Goal: Information Seeking & Learning: Learn about a topic

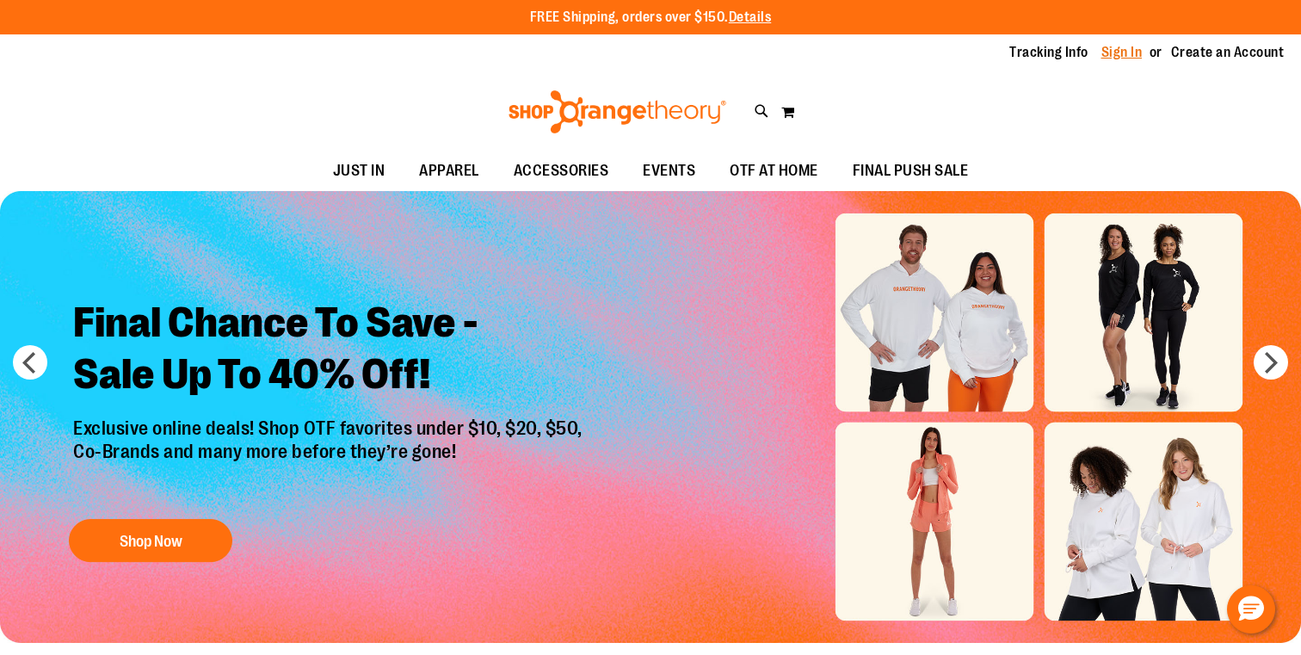
click at [1124, 48] on link "Sign In" at bounding box center [1122, 52] width 41 height 19
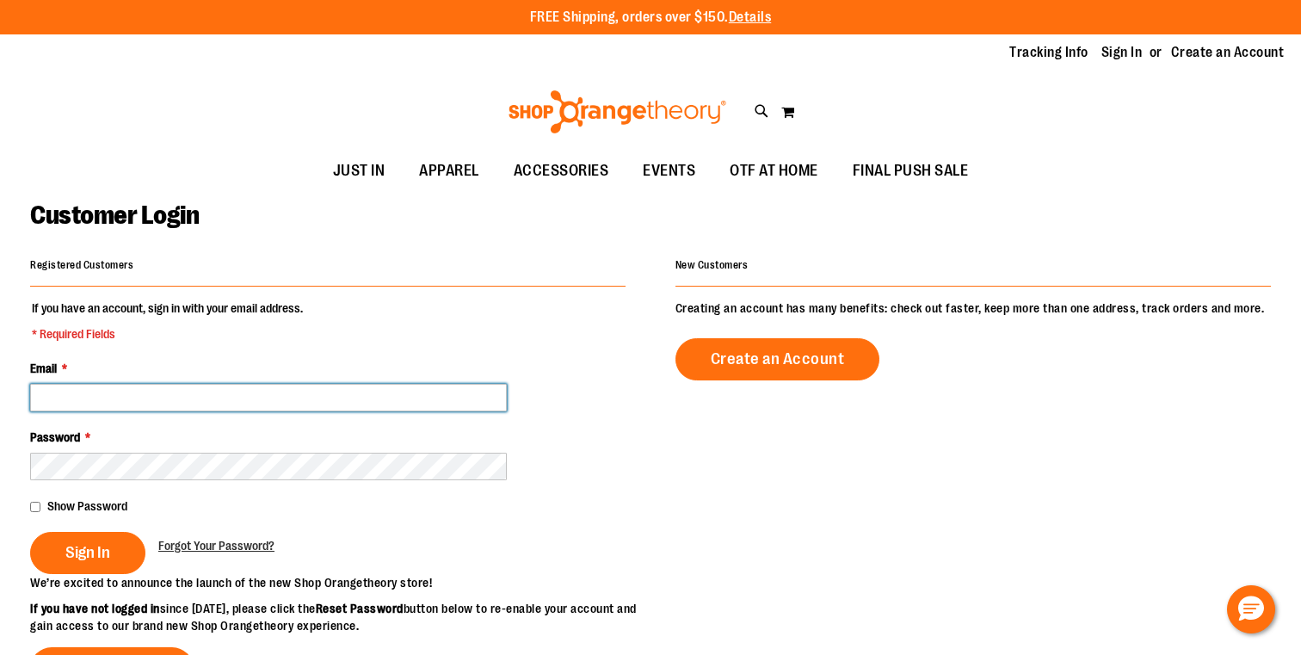
type input "**********"
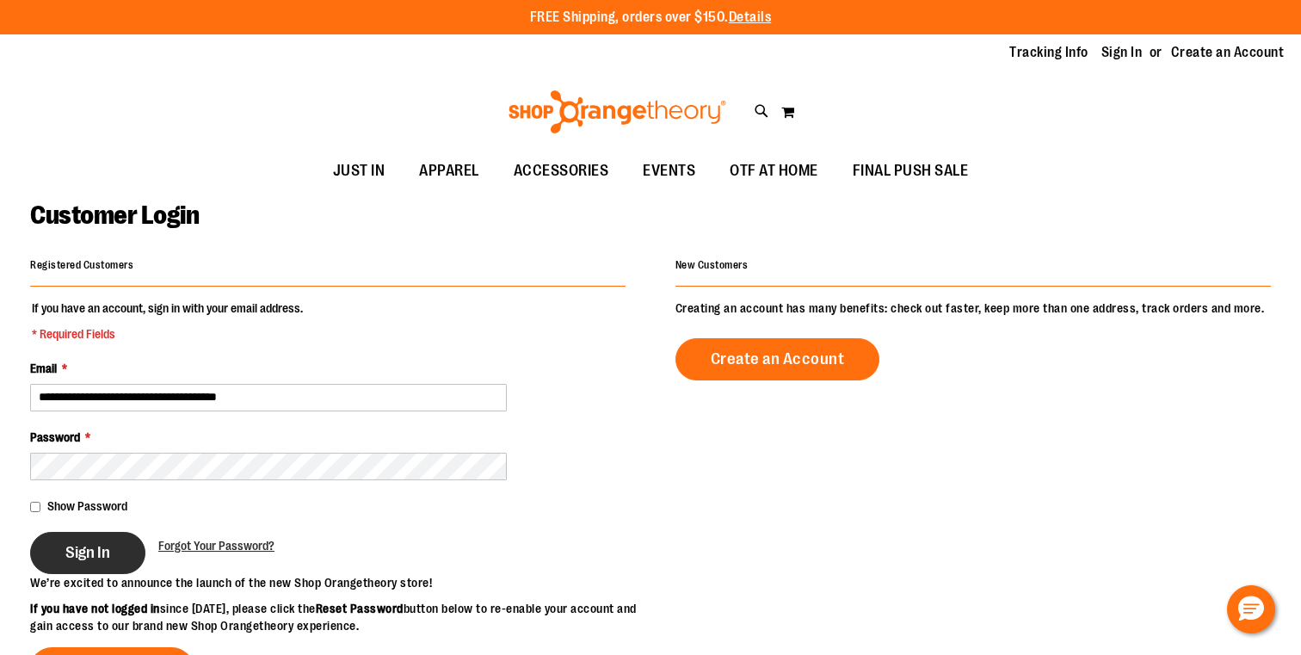
click at [118, 548] on button "Sign In" at bounding box center [87, 553] width 115 height 42
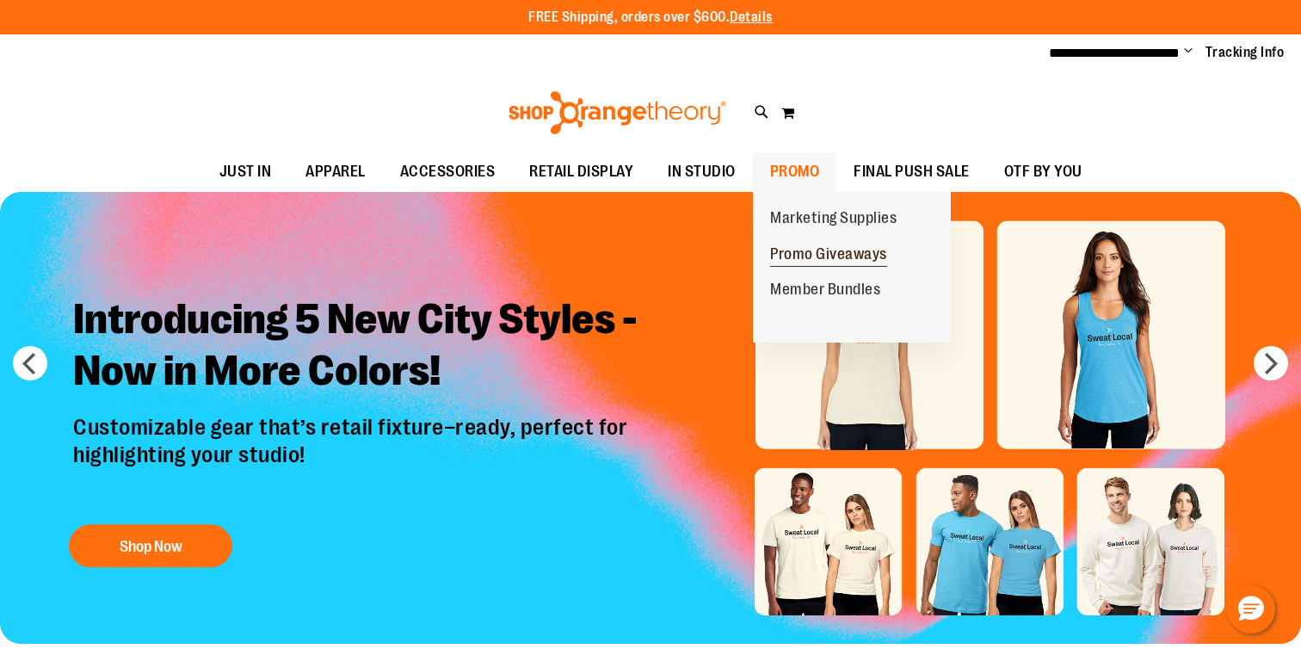
click at [819, 253] on span "Promo Giveaways" at bounding box center [828, 256] width 117 height 22
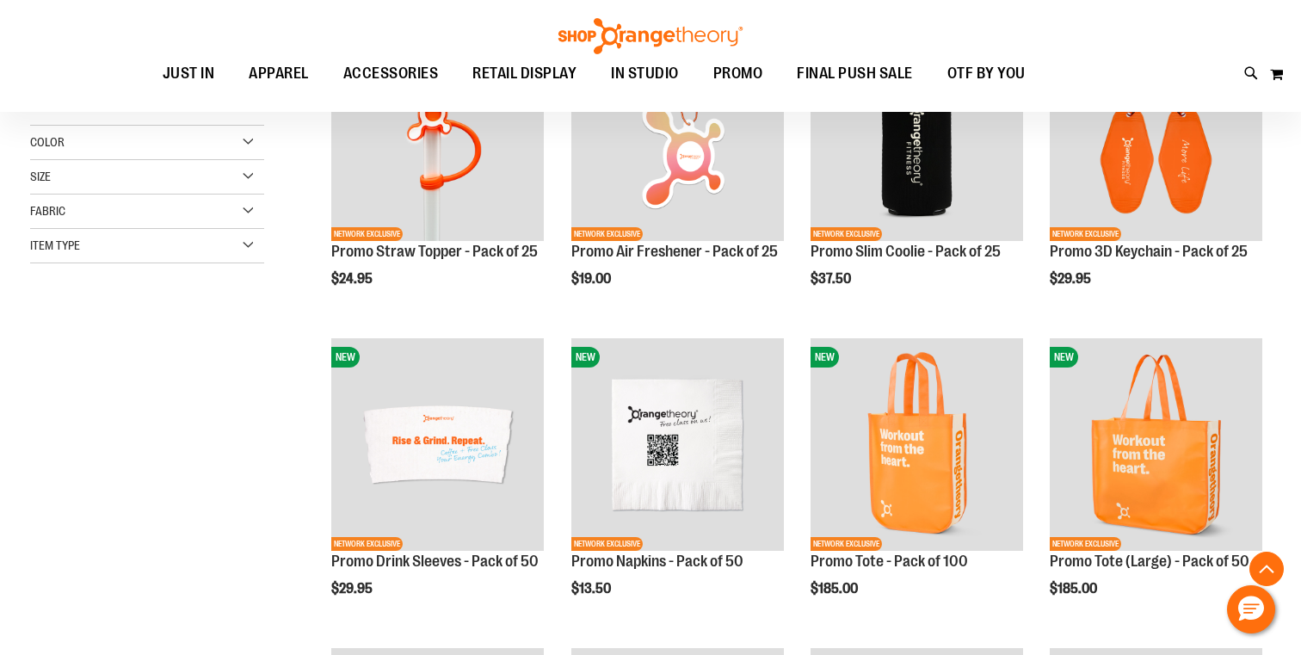
scroll to position [337, 0]
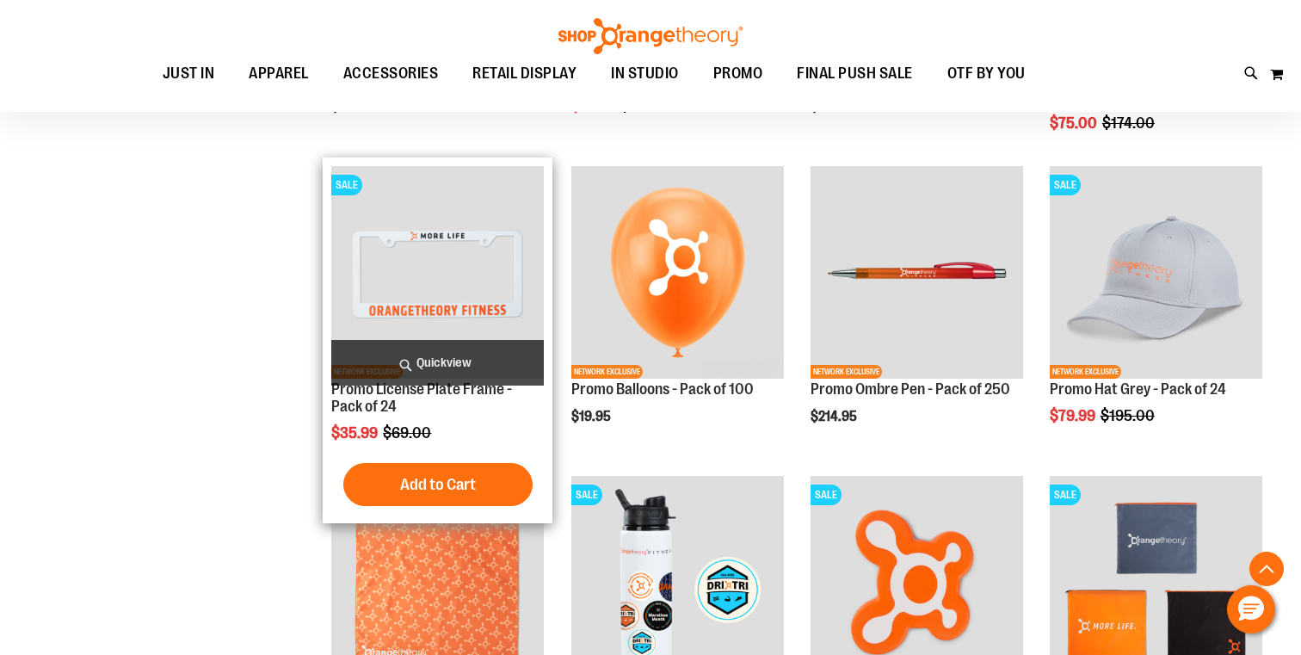
scroll to position [1443, 0]
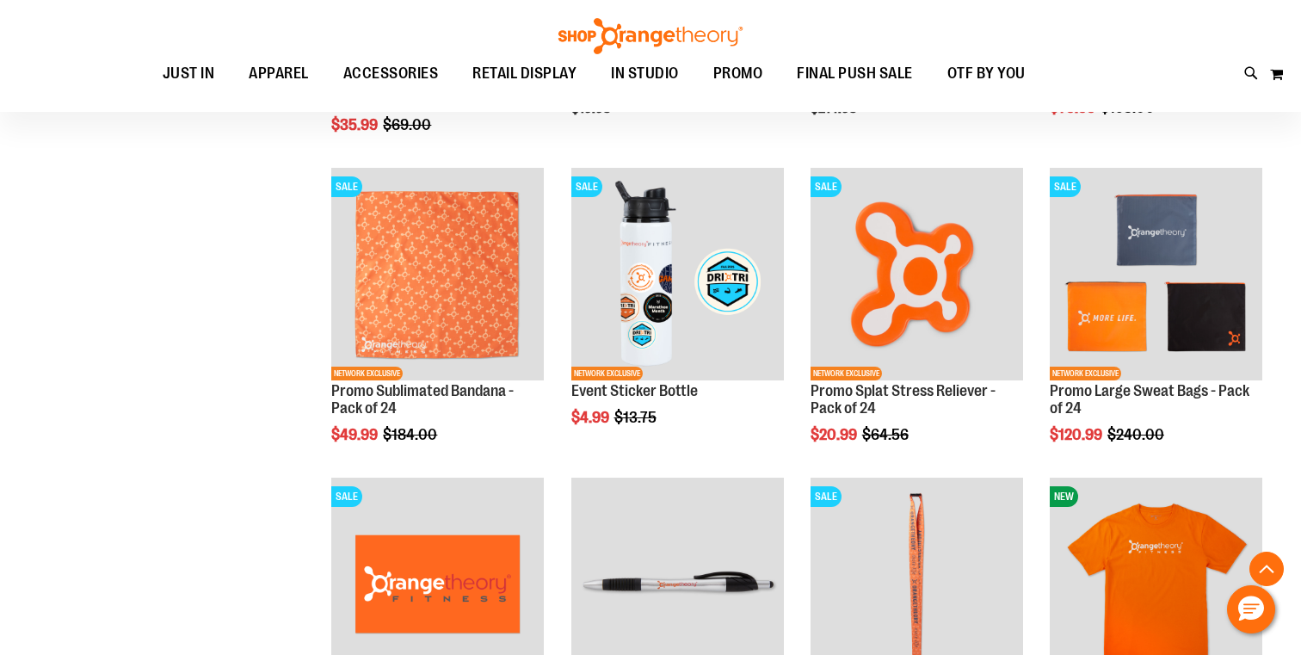
scroll to position [1734, 1]
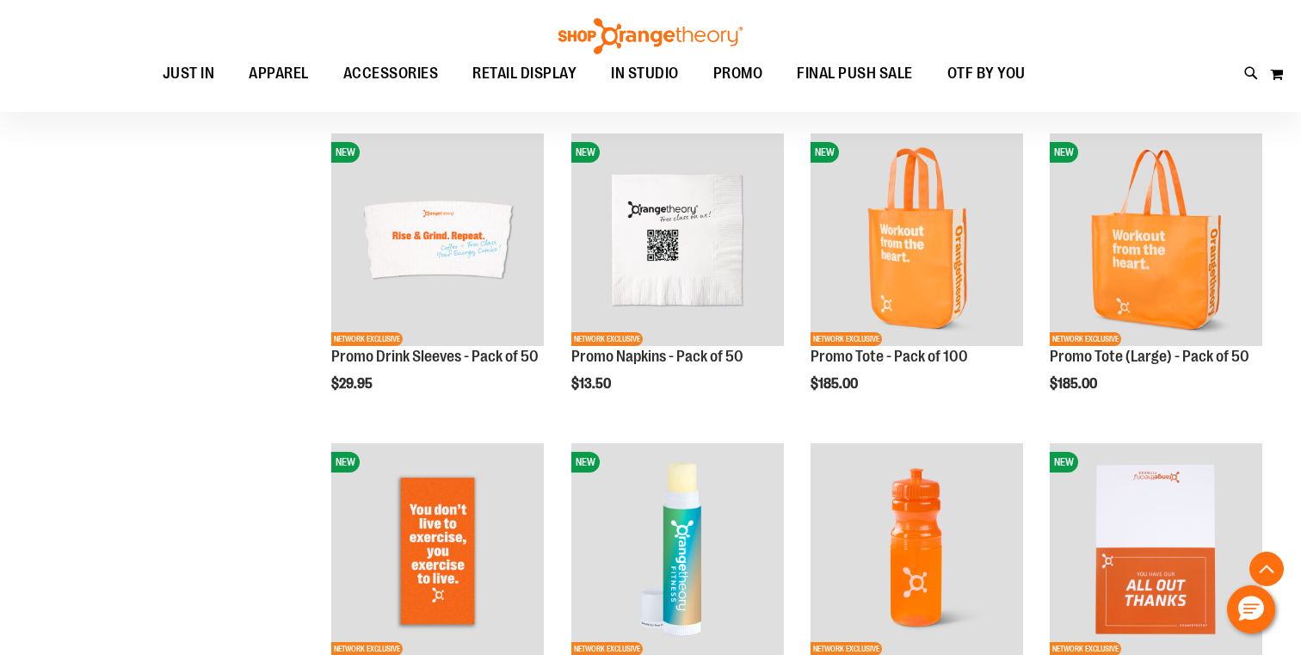
scroll to position [481, 0]
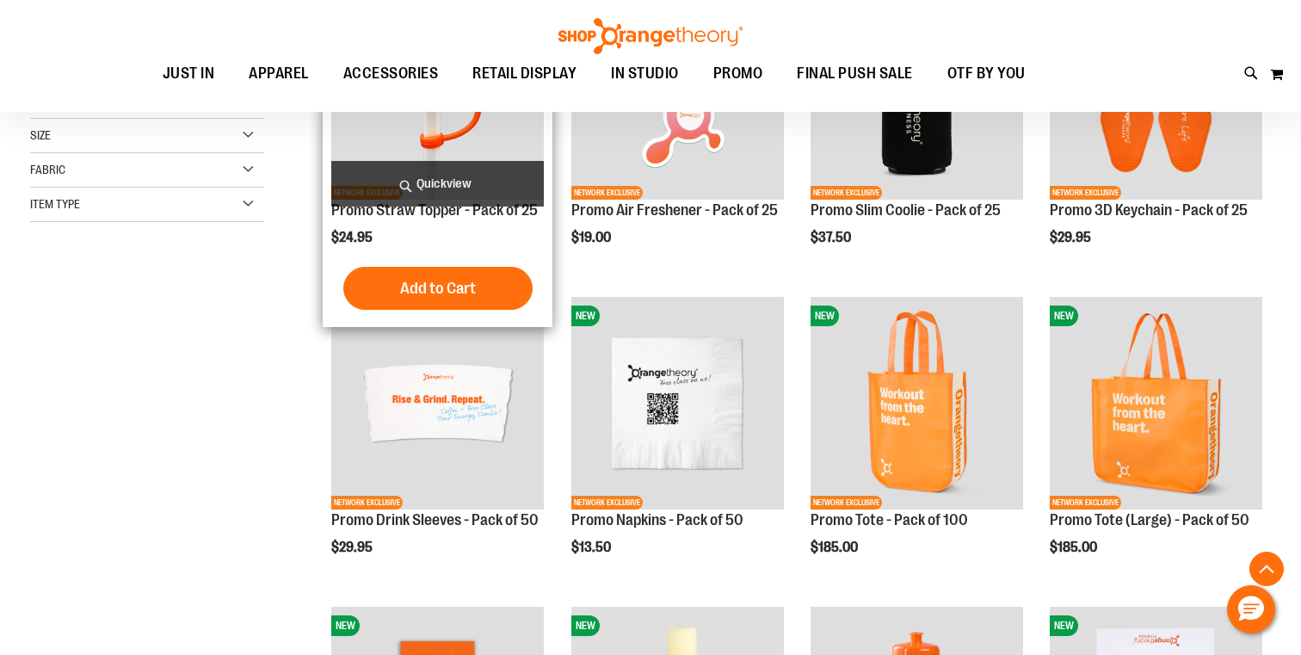
scroll to position [552, 0]
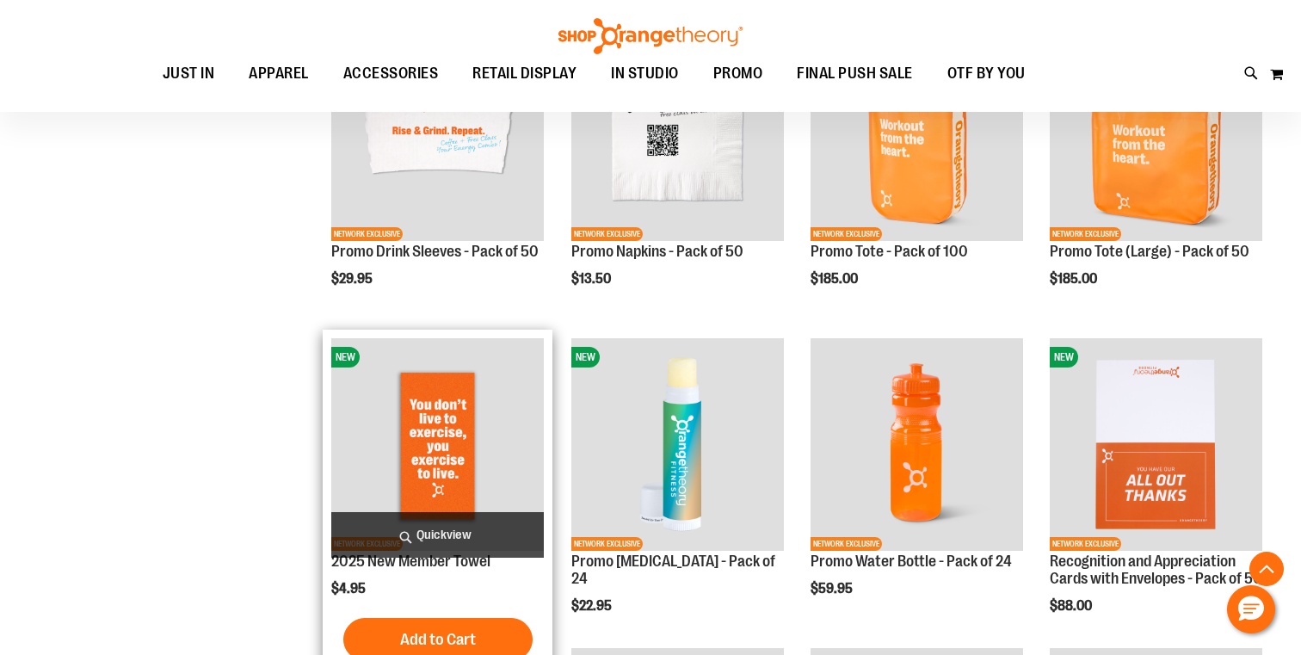
scroll to position [714, 0]
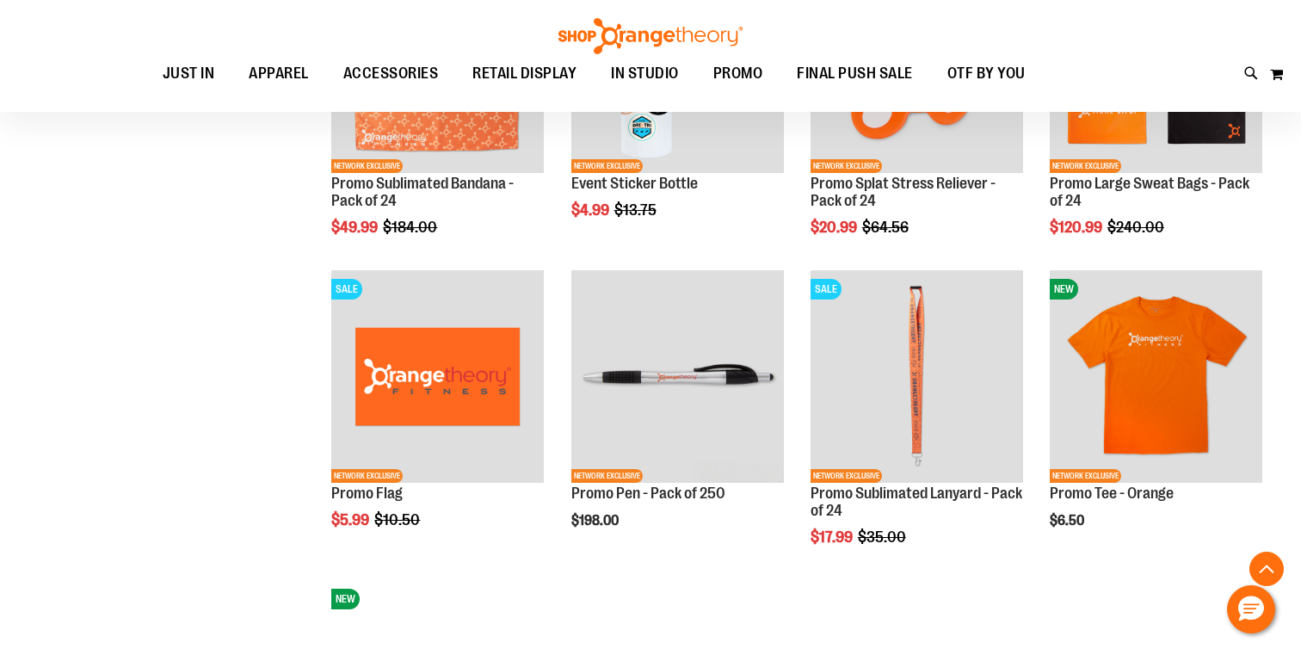
scroll to position [1939, 1]
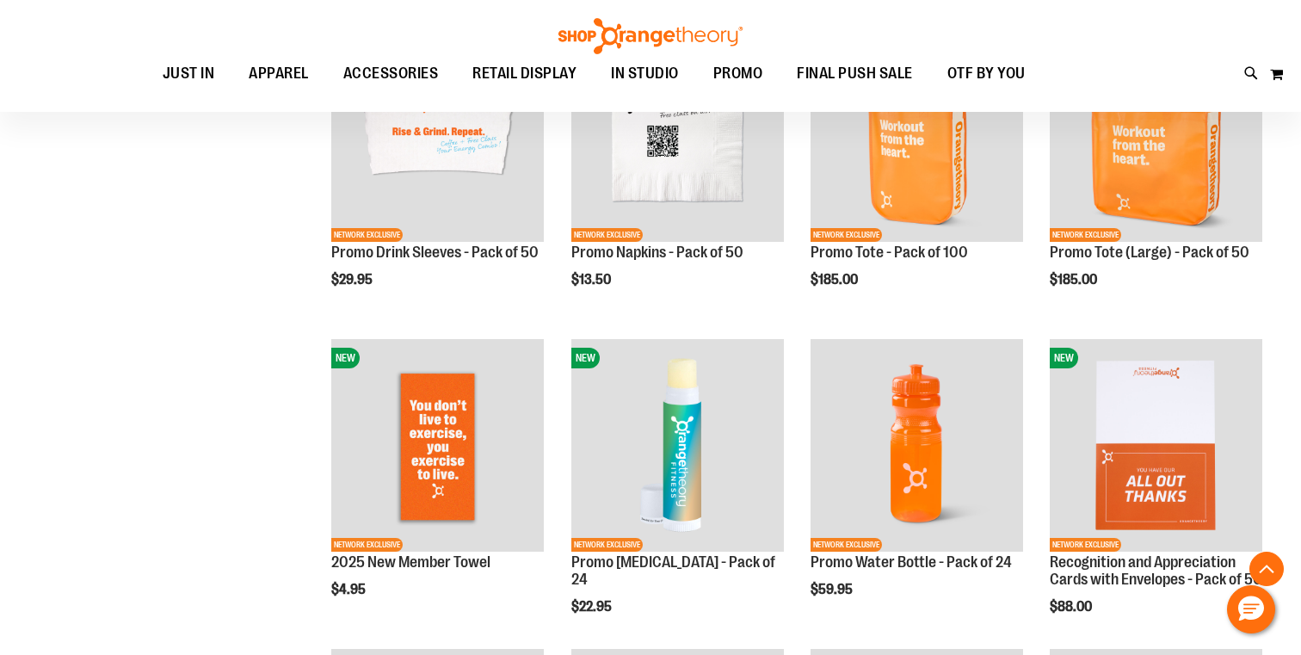
scroll to position [639, 0]
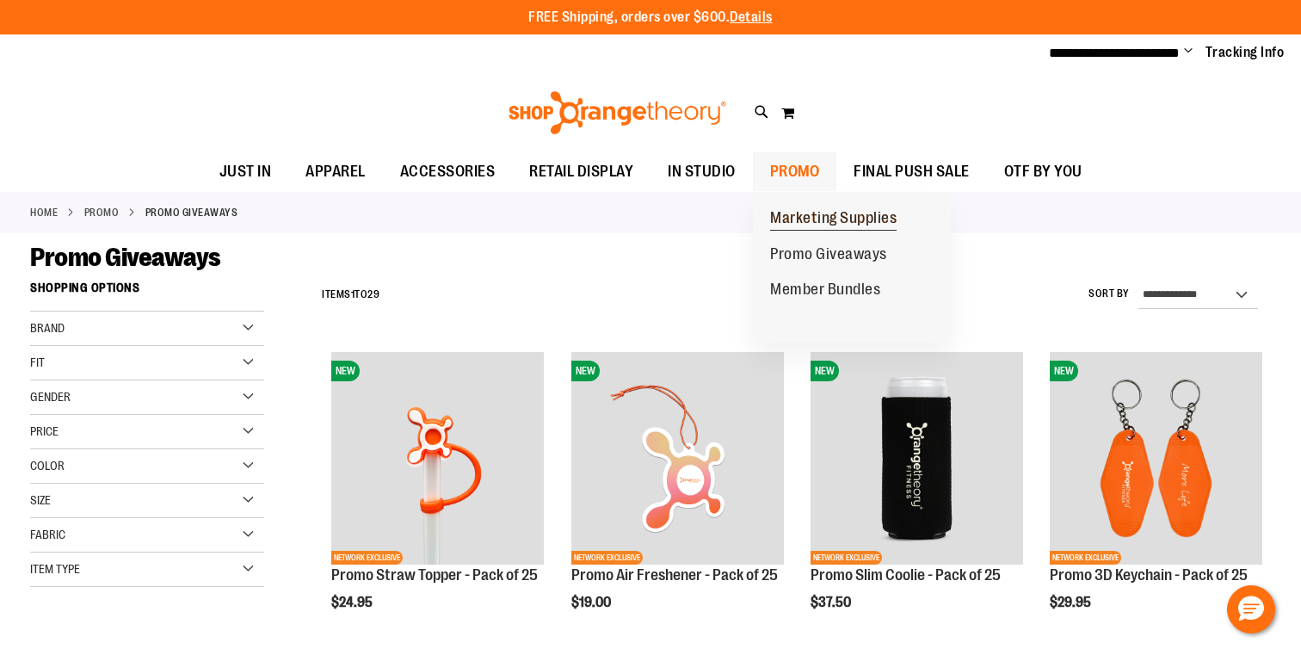
click at [840, 219] on span "Marketing Supplies" at bounding box center [833, 220] width 127 height 22
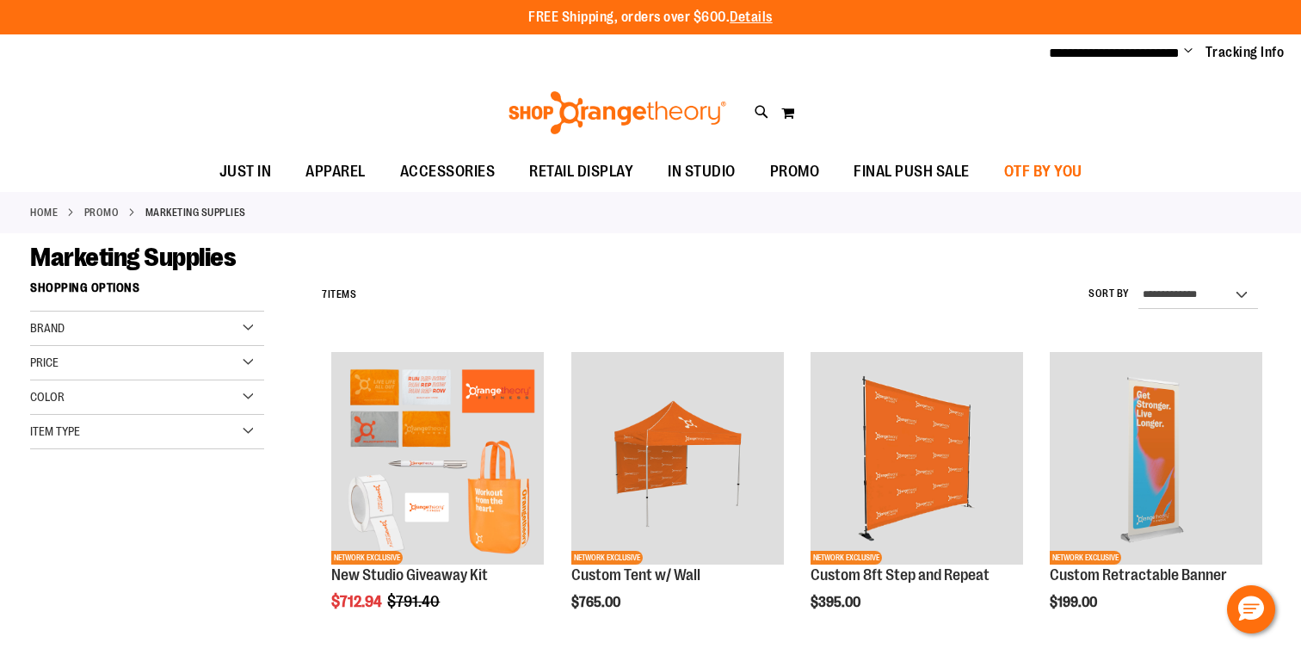
click at [1057, 168] on span "OTF BY YOU" at bounding box center [1043, 171] width 78 height 39
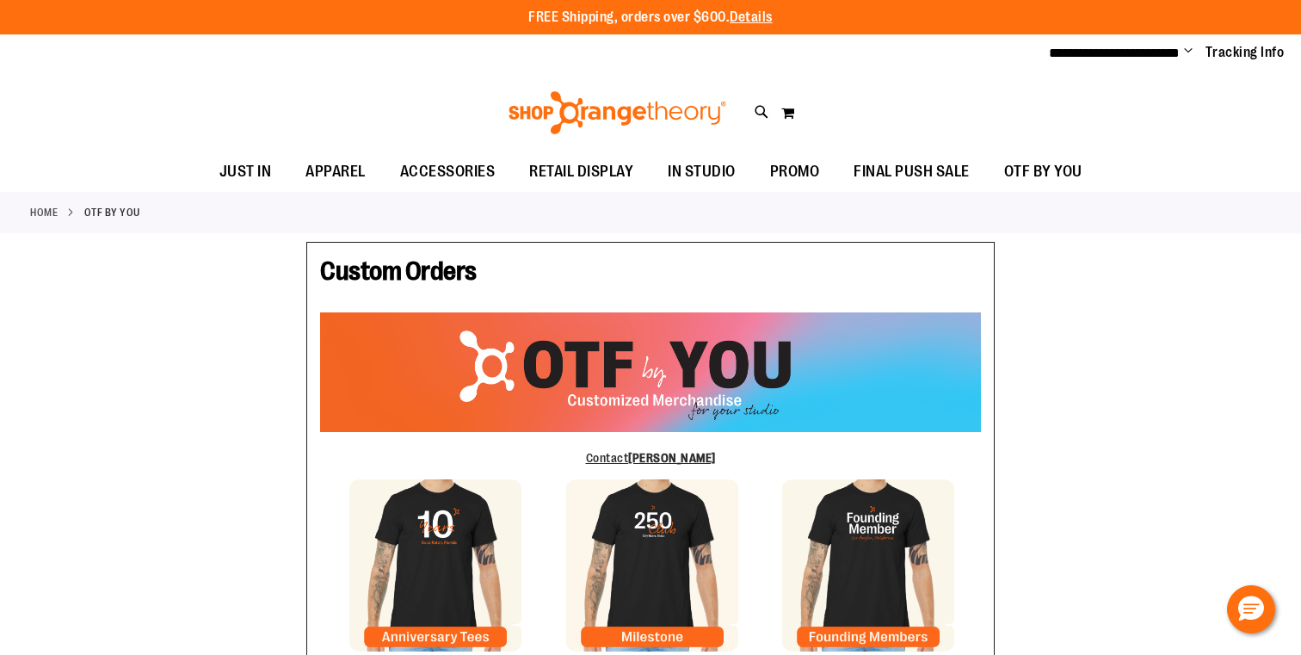
type input "*******"
type input "**********"
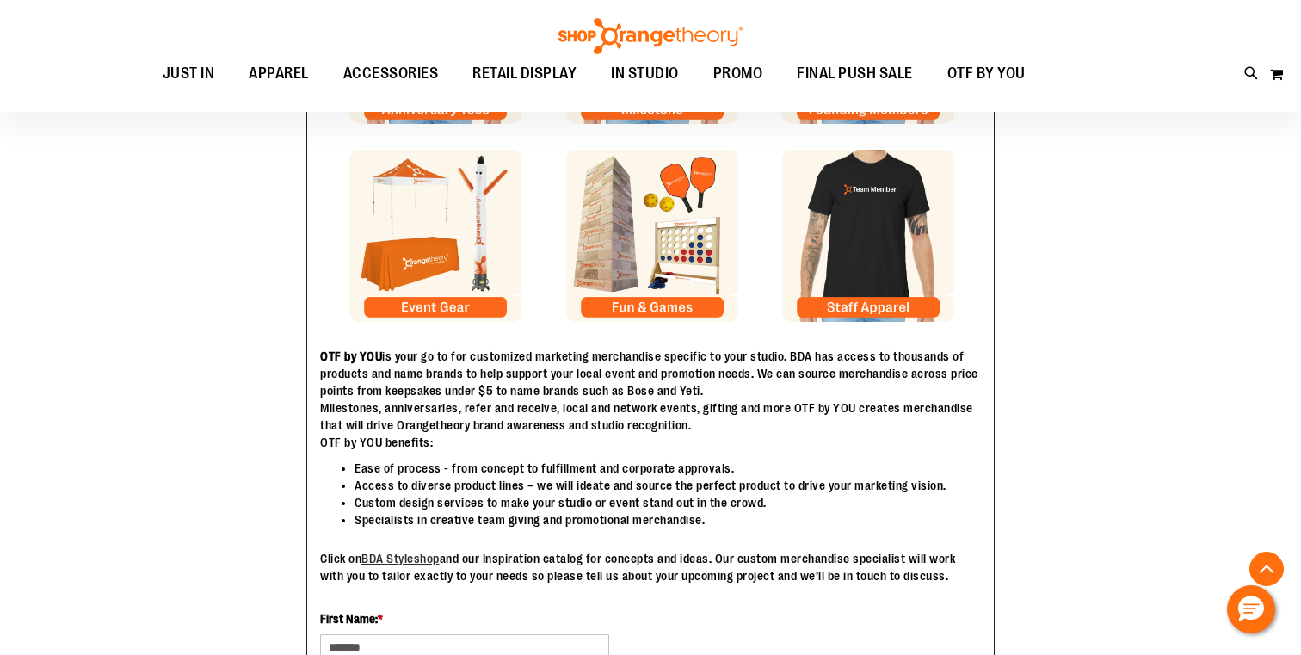
scroll to position [529, 0]
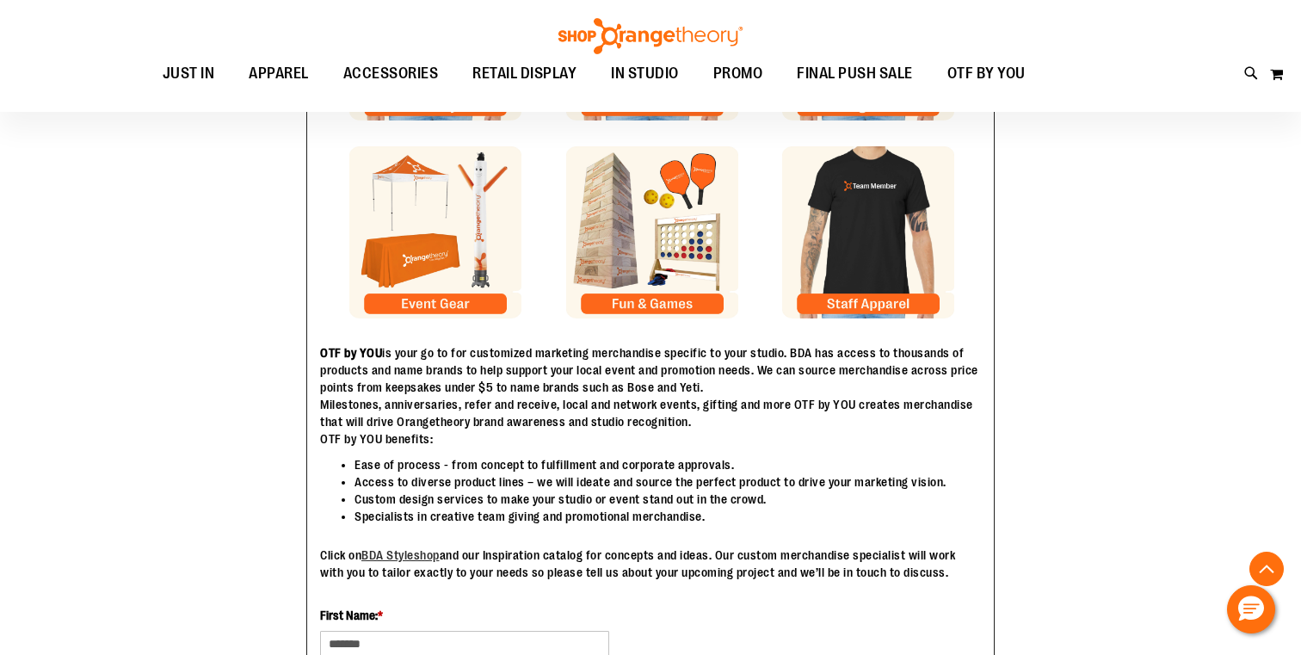
click at [654, 229] on img at bounding box center [652, 232] width 172 height 172
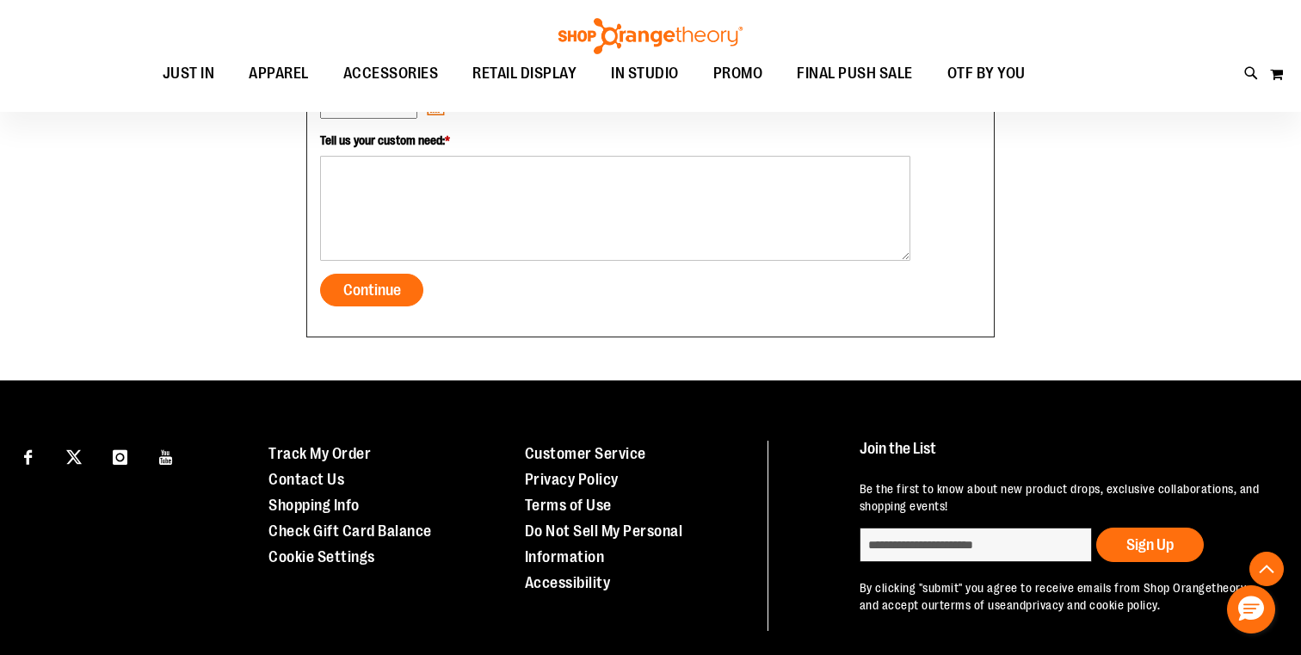
scroll to position [1525, 0]
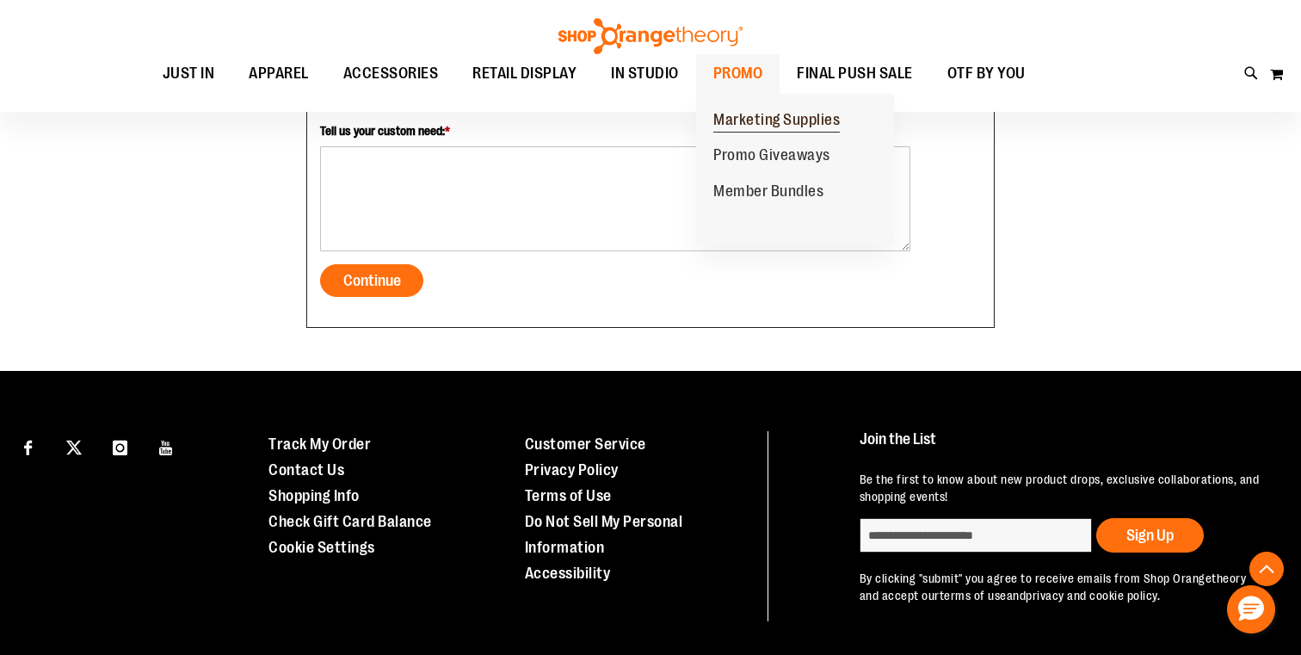
click at [774, 119] on span "Marketing Supplies" at bounding box center [777, 122] width 127 height 22
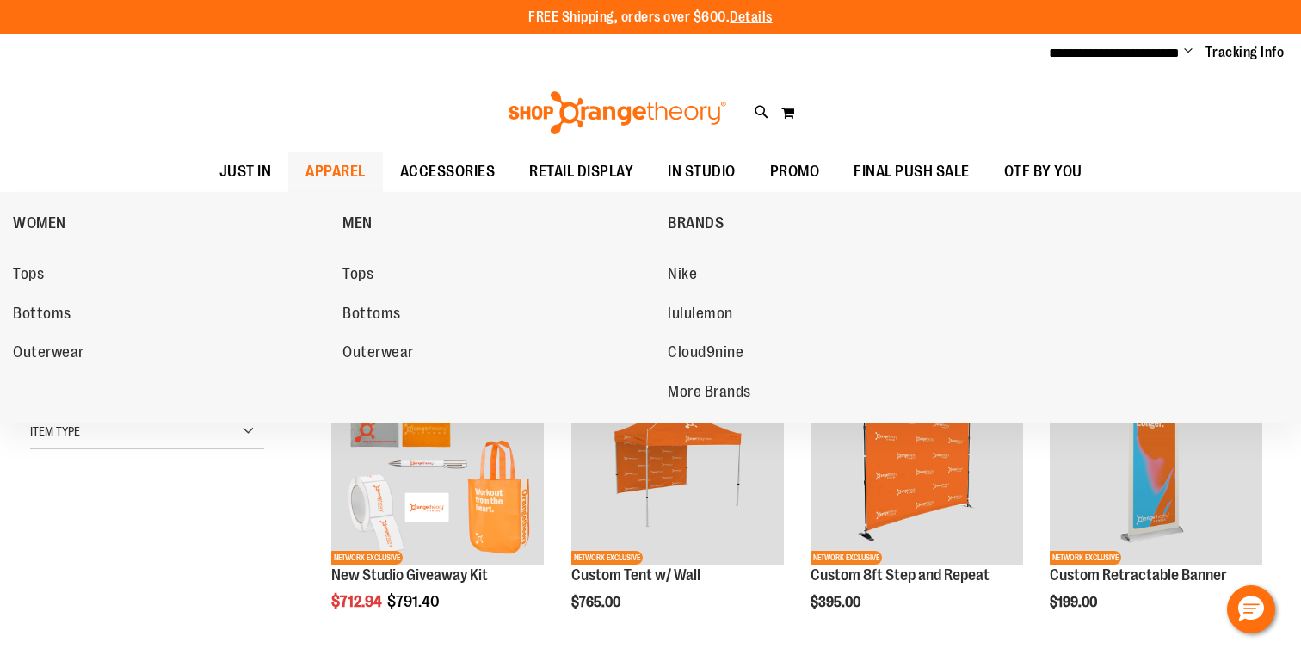
click at [334, 160] on span "APPAREL" at bounding box center [336, 171] width 60 height 39
click at [421, 87] on div "Toggle Nav Search Popular Suggestions Advanced Search" at bounding box center [650, 112] width 1301 height 79
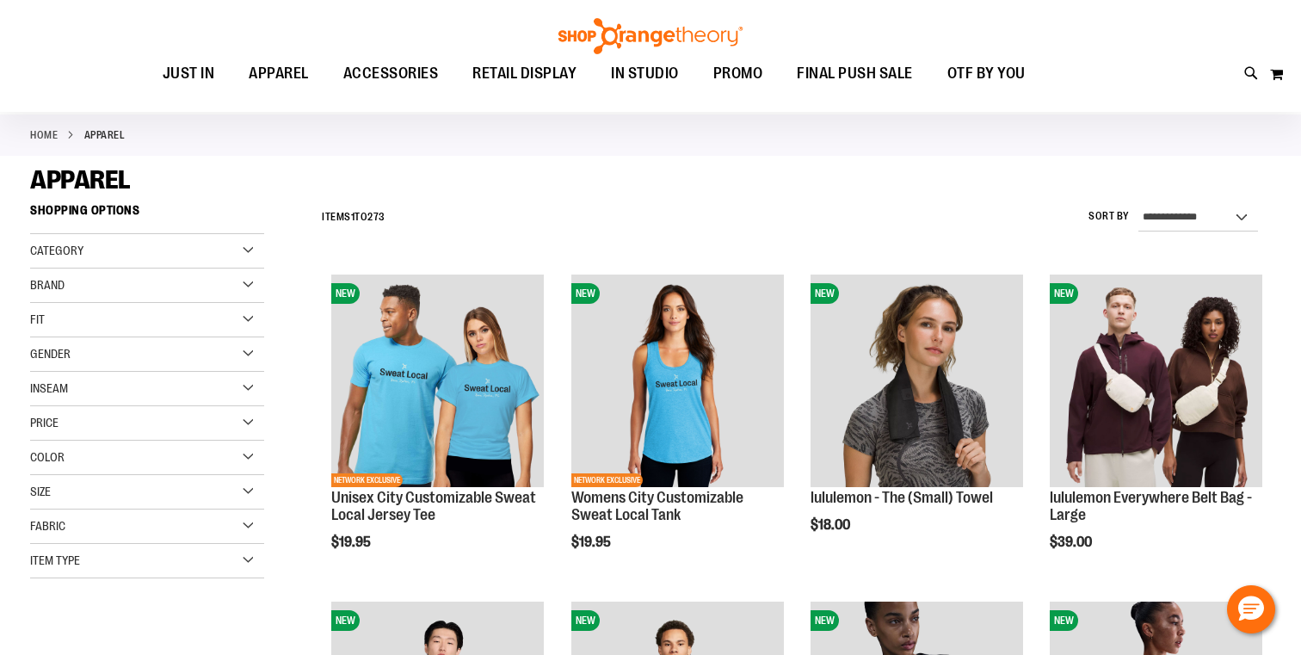
scroll to position [184, 1]
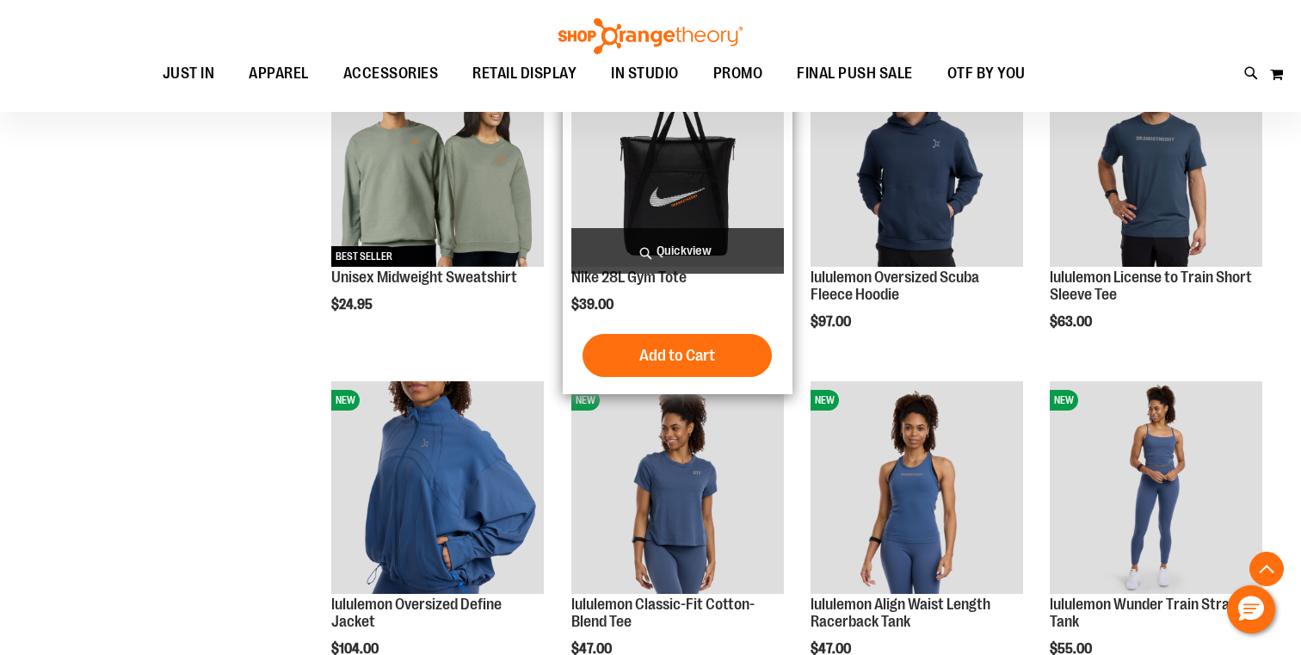
scroll to position [1289, 0]
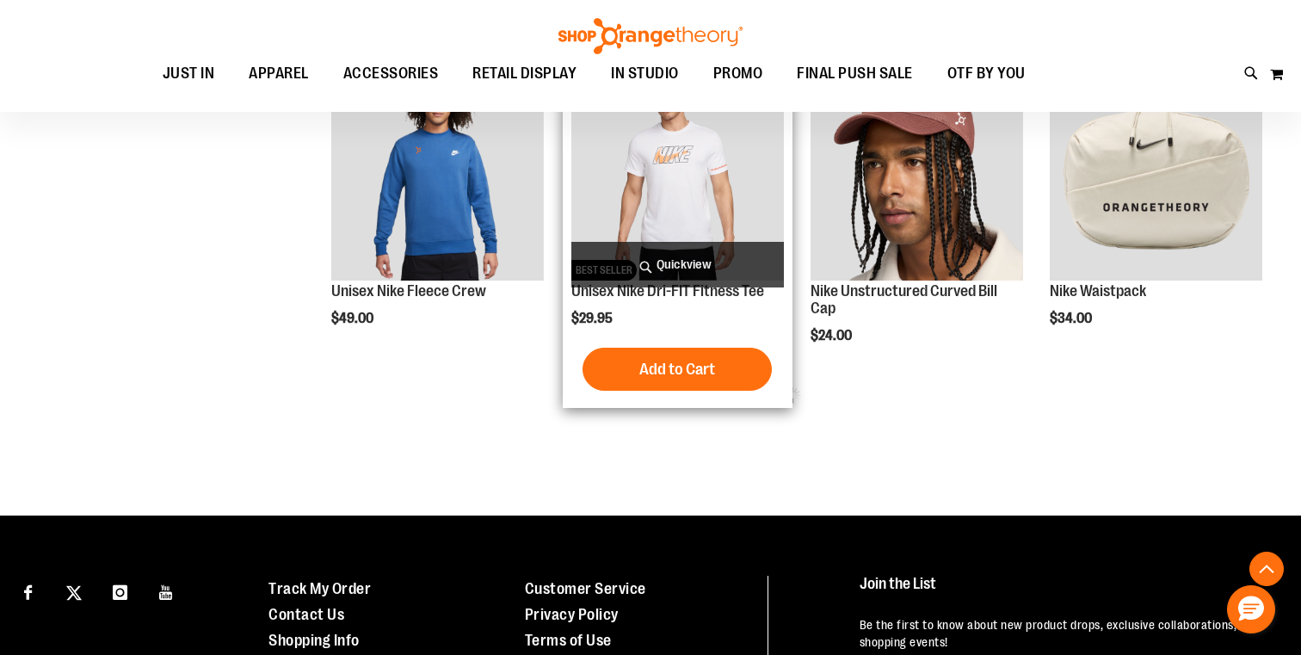
scroll to position [1919, 0]
